Goal: Task Accomplishment & Management: Use online tool/utility

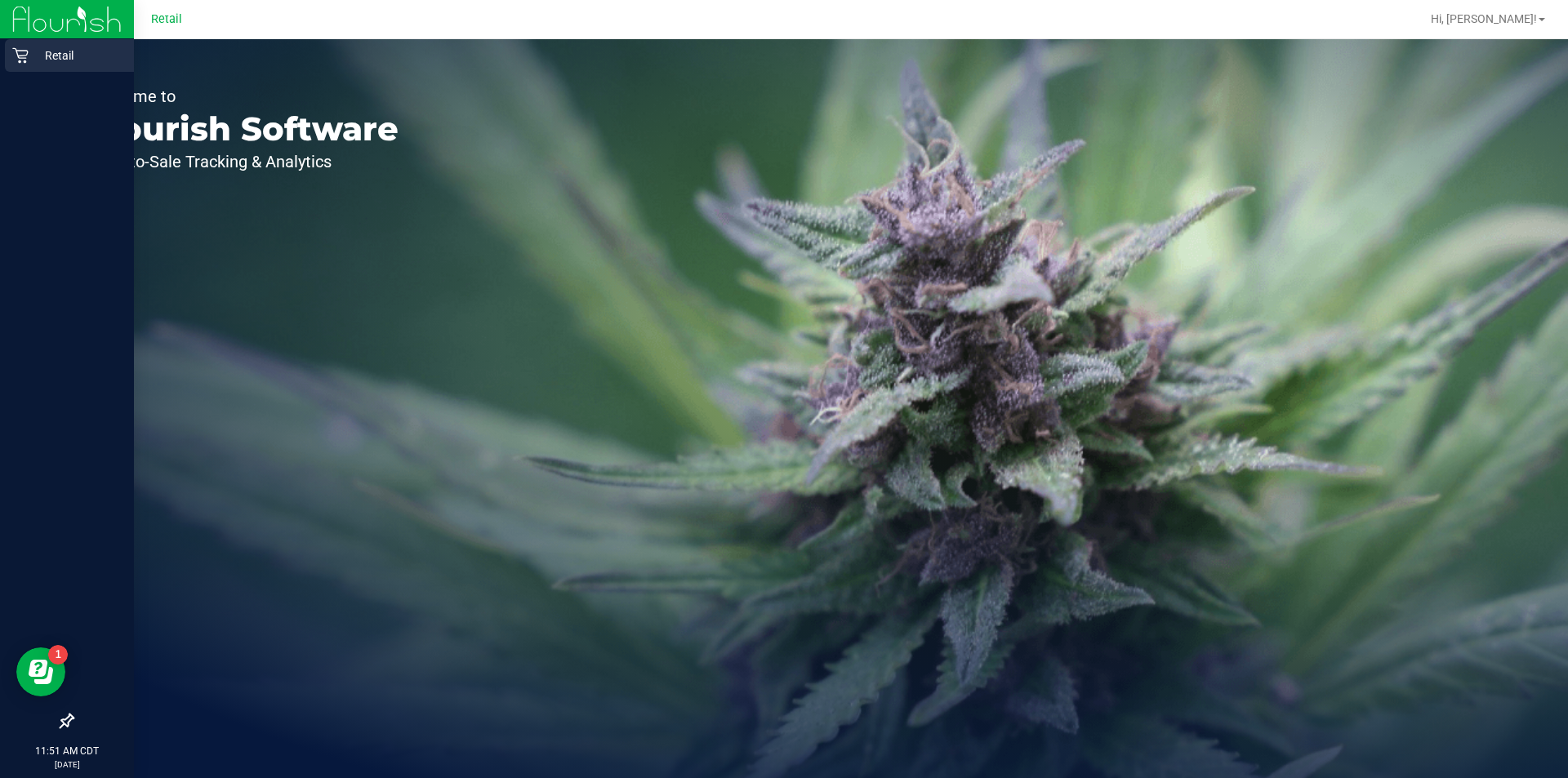
click at [33, 47] on p "Retail" at bounding box center [77, 56] width 98 height 20
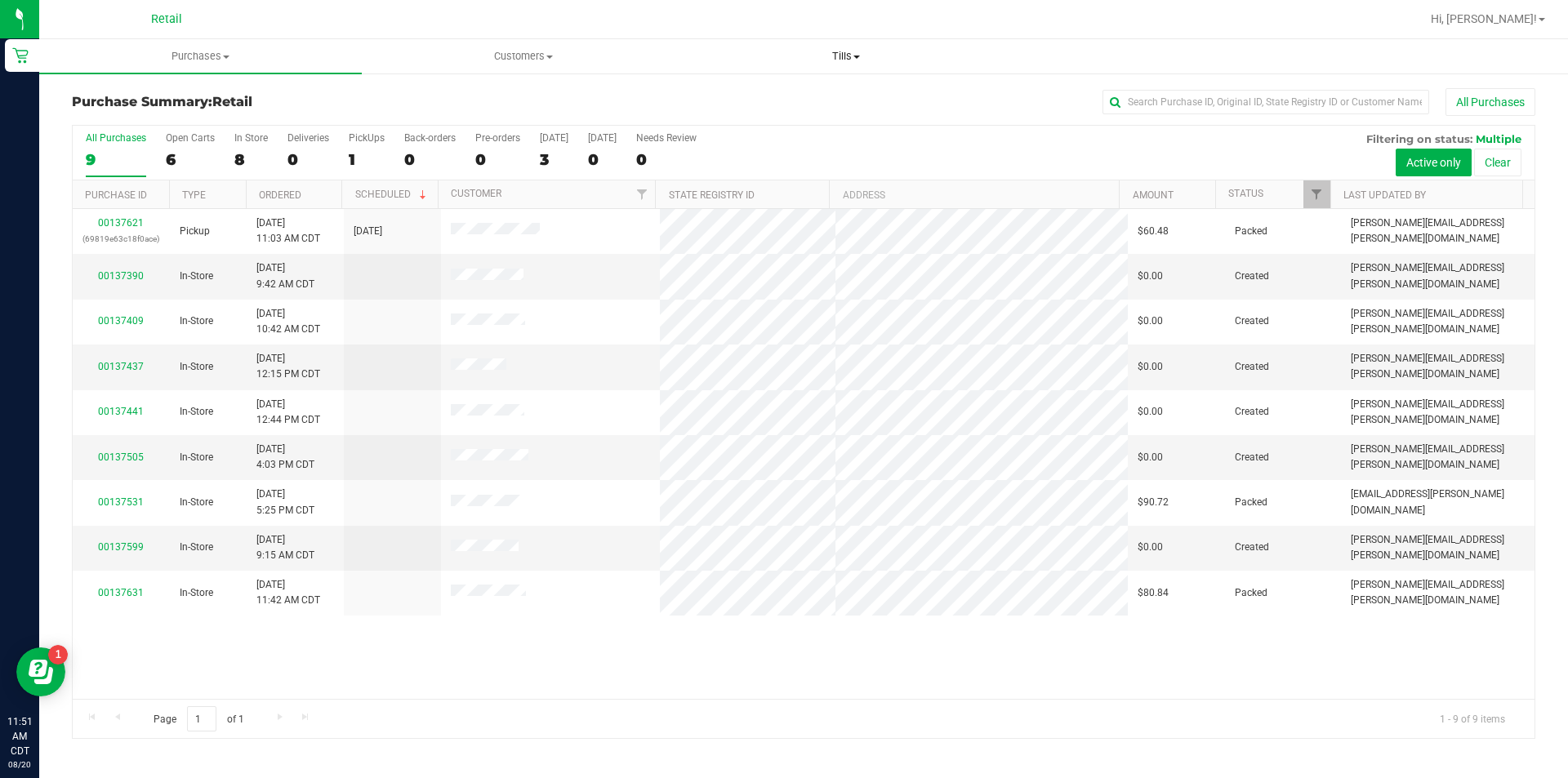
click at [849, 67] on uib-tab-heading "Tills Manage tills" at bounding box center [845, 57] width 321 height 33
click at [772, 102] on span "Manage tills" at bounding box center [739, 98] width 111 height 14
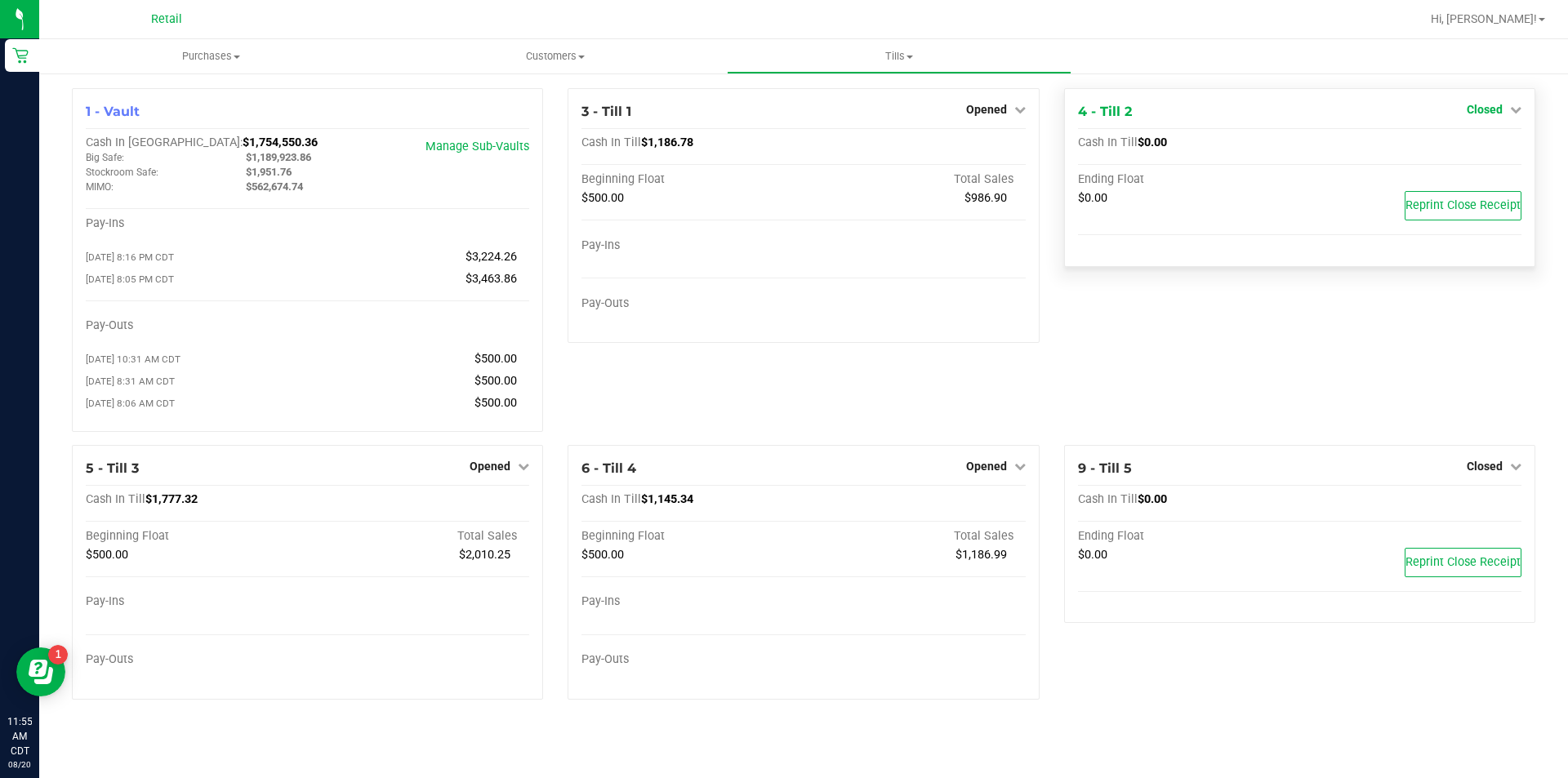
click at [1482, 112] on span "Closed" at bounding box center [1484, 109] width 36 height 13
click at [1491, 148] on link "Open Till" at bounding box center [1484, 144] width 44 height 13
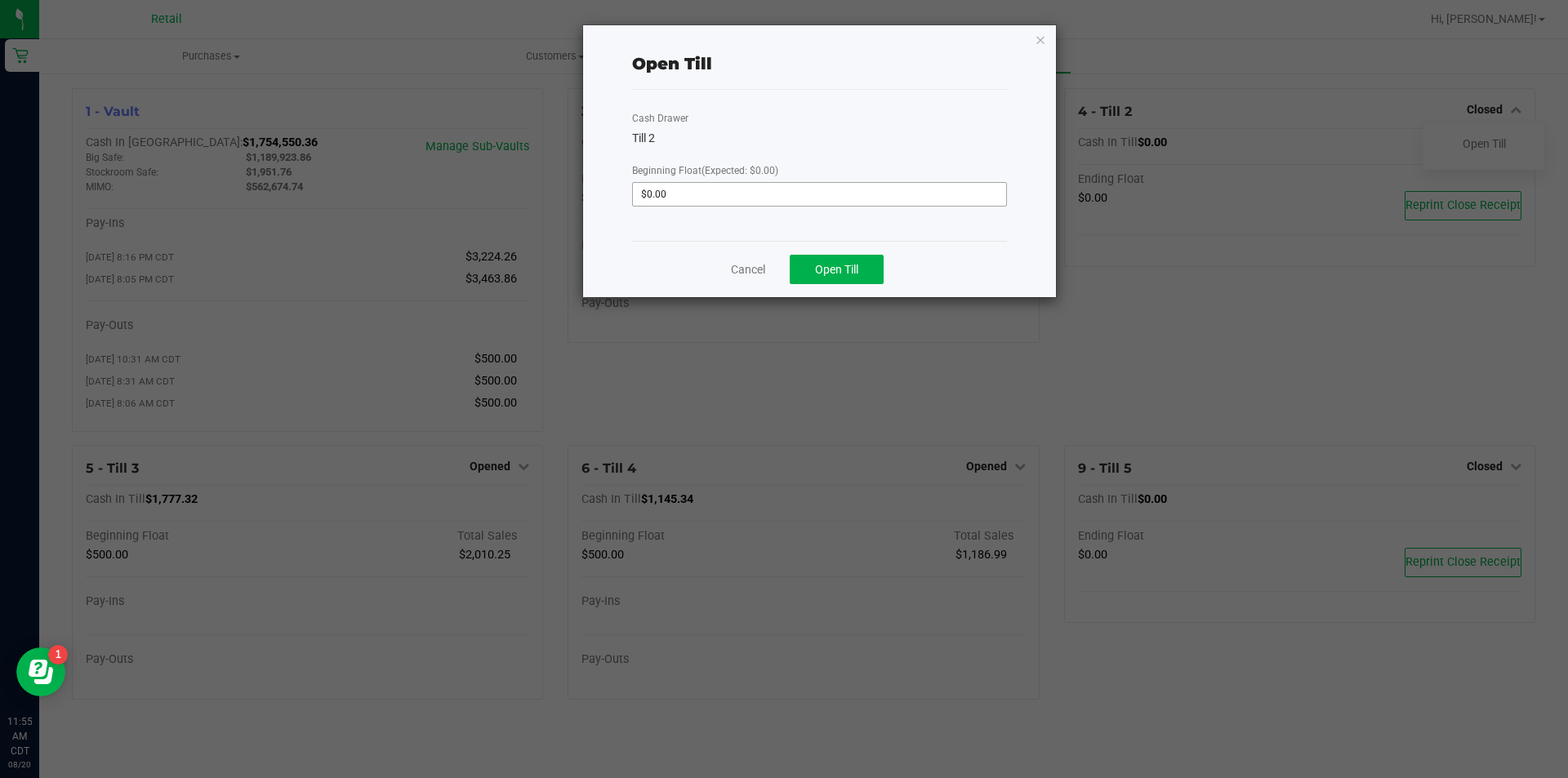
click at [932, 199] on input "$0.00" at bounding box center [819, 194] width 373 height 23
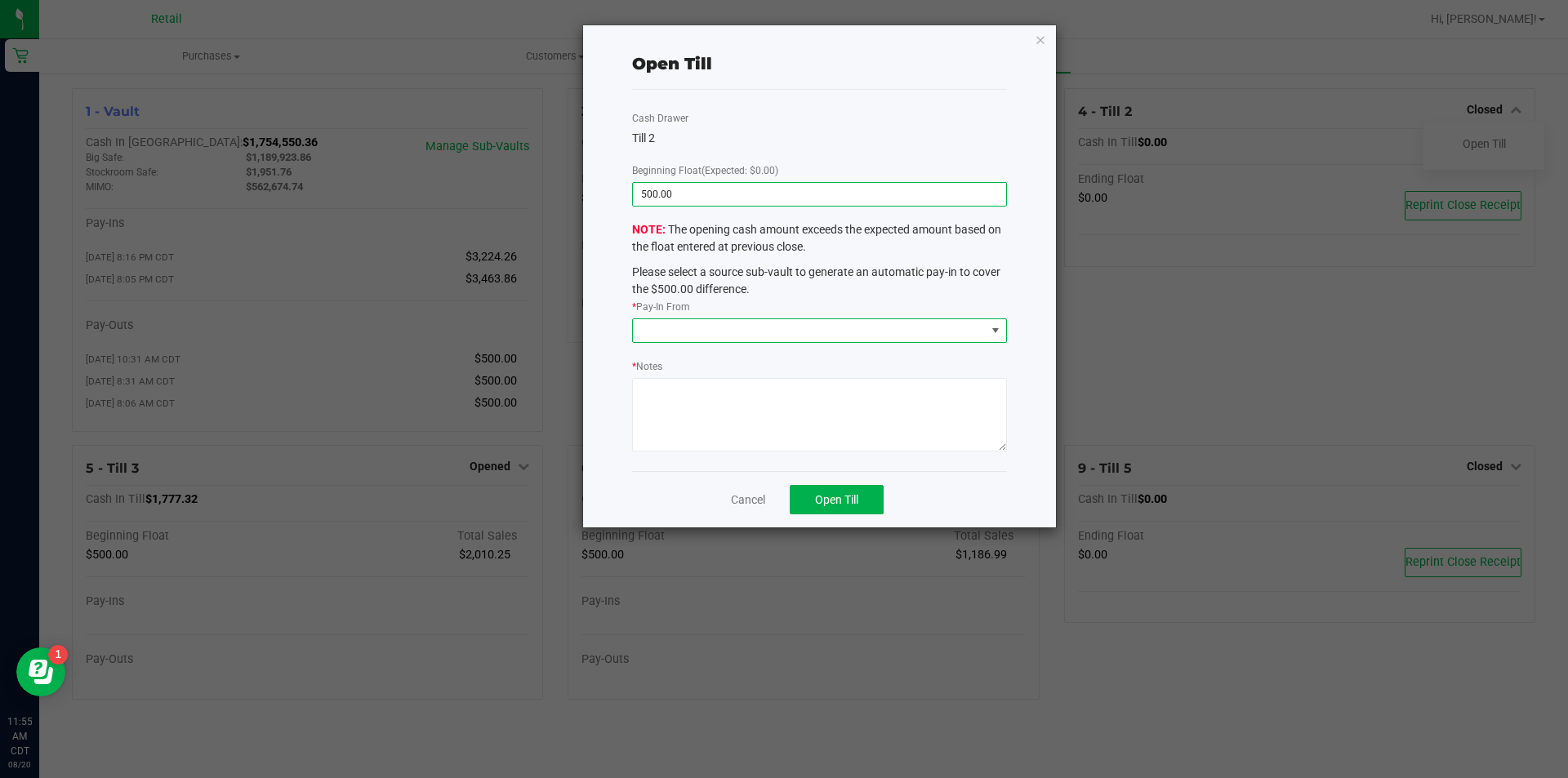
click at [996, 330] on span at bounding box center [995, 330] width 13 height 13
type input "$500.00"
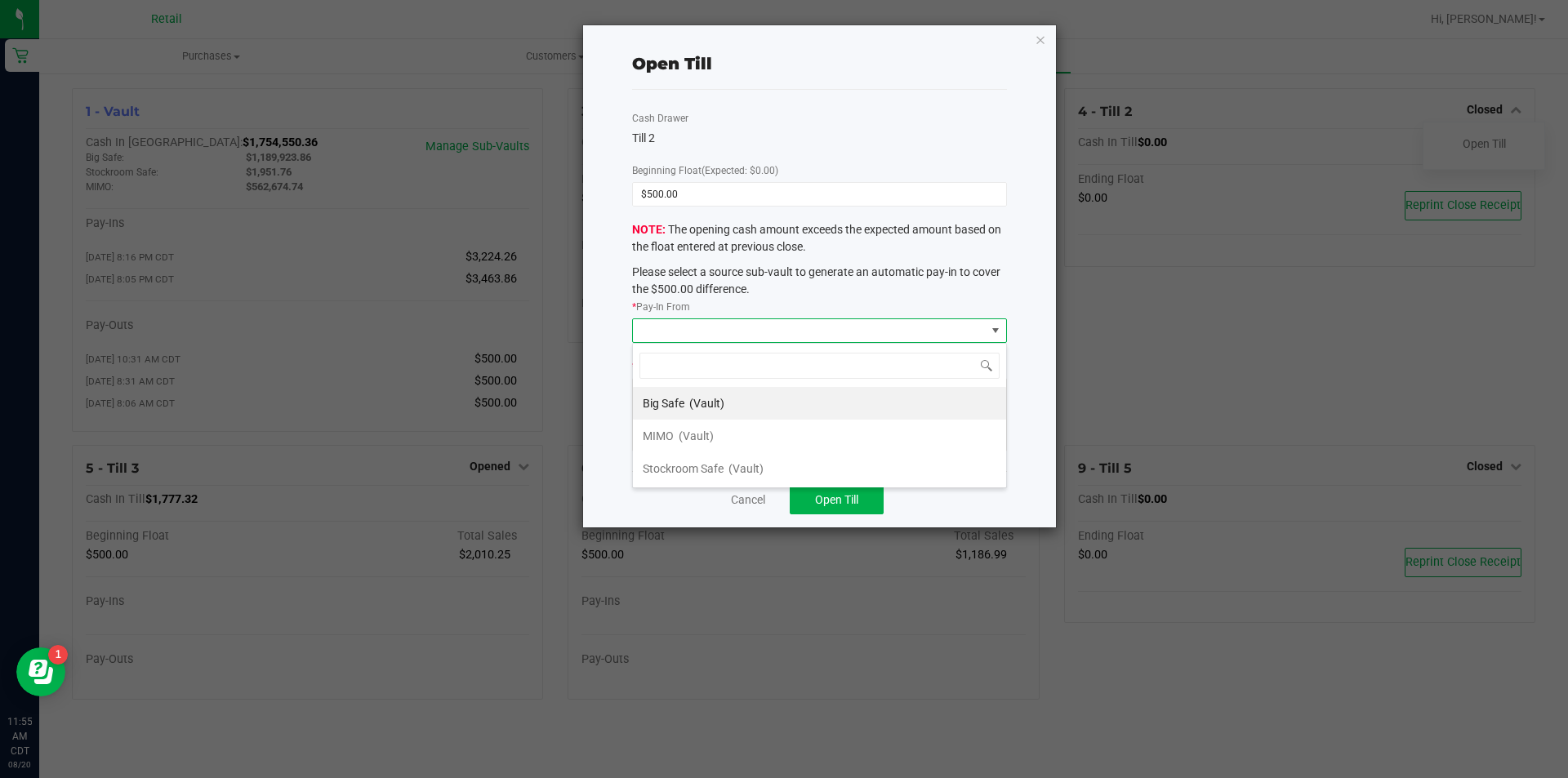
scroll to position [24, 374]
click at [769, 444] on li "MIMO (Vault)" at bounding box center [819, 436] width 373 height 33
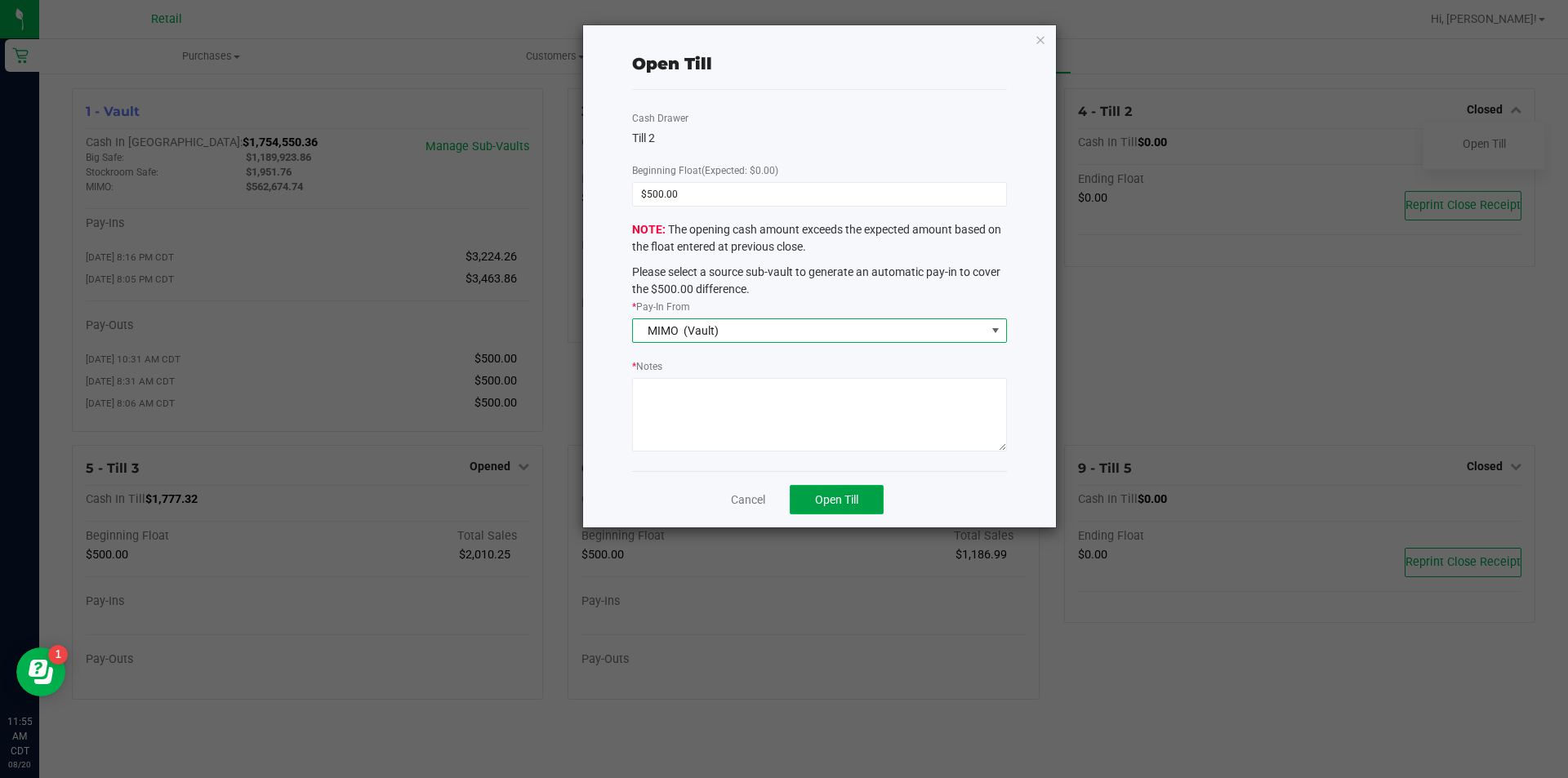
click at [864, 513] on button "Open Till" at bounding box center [837, 500] width 94 height 30
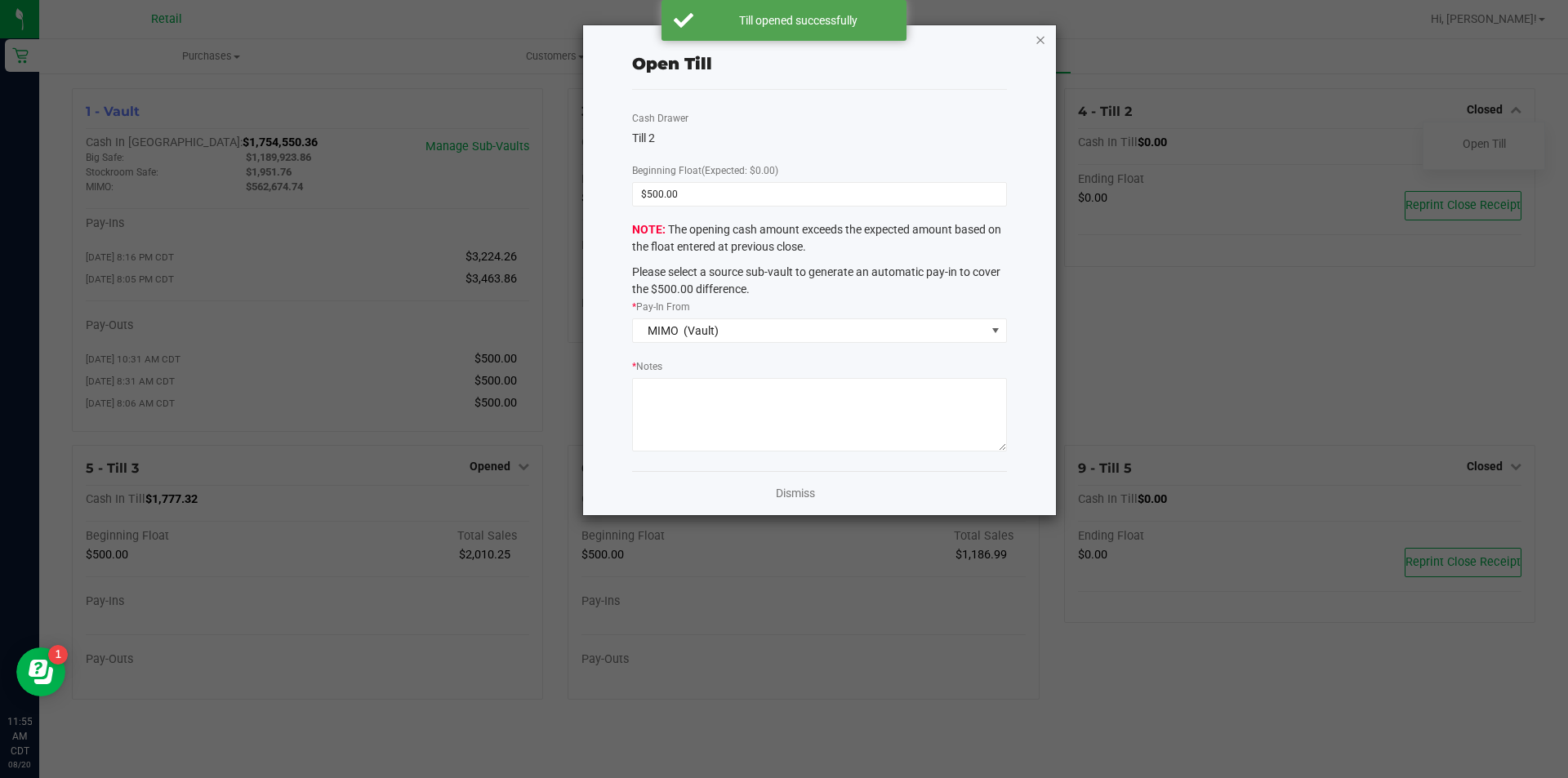
click at [1043, 38] on icon "button" at bounding box center [1040, 39] width 11 height 20
